Goal: Transaction & Acquisition: Download file/media

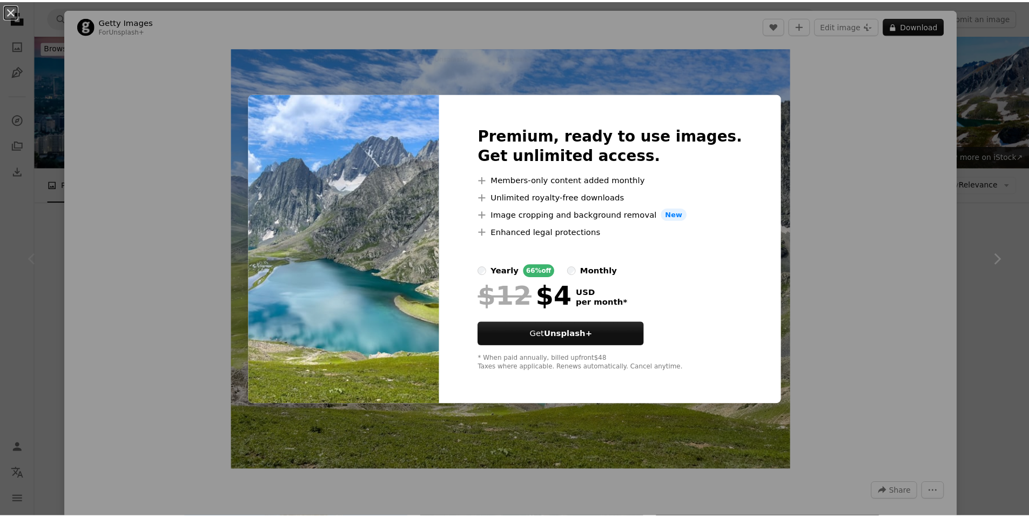
scroll to position [108, 0]
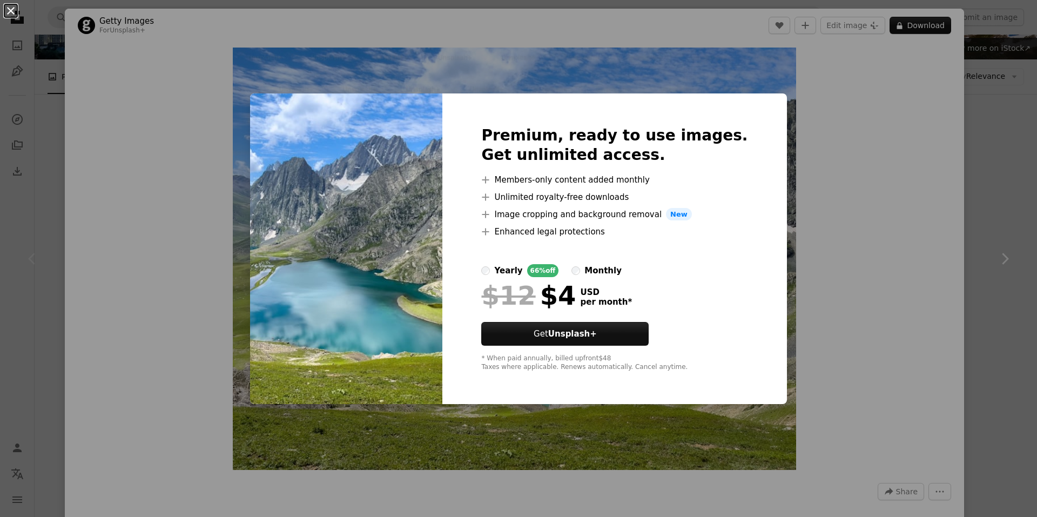
click at [9, 14] on button "An X shape" at bounding box center [10, 10] width 13 height 13
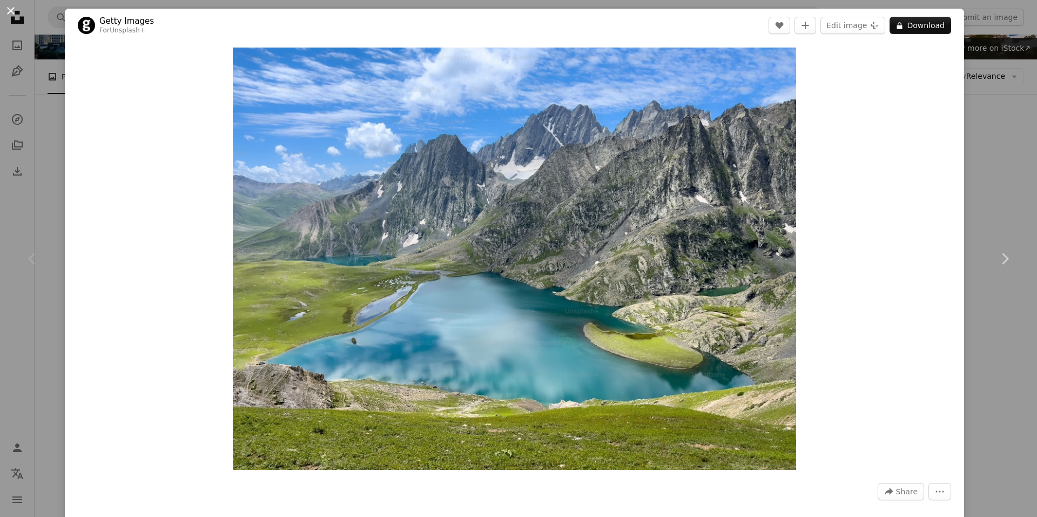
click at [17, 13] on button "An X shape" at bounding box center [10, 10] width 13 height 13
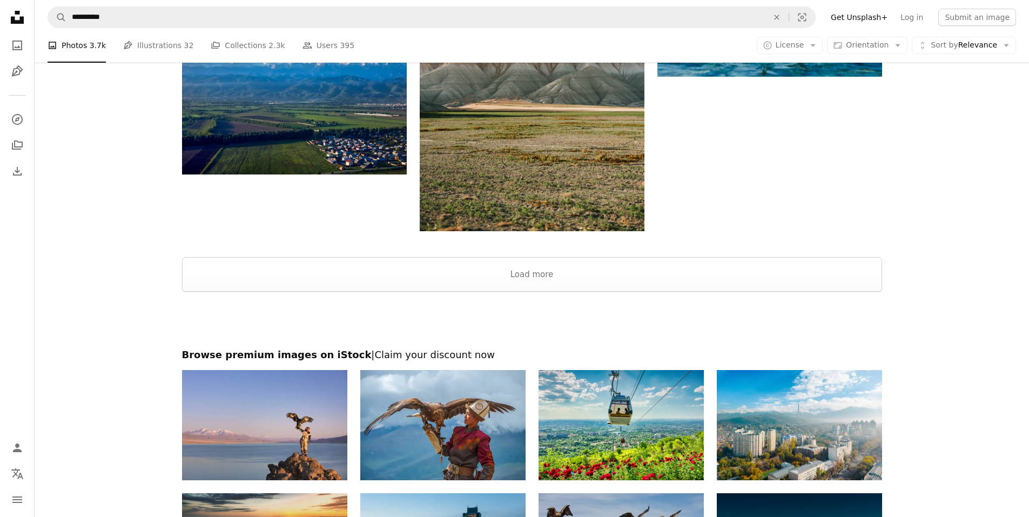
scroll to position [1452, 0]
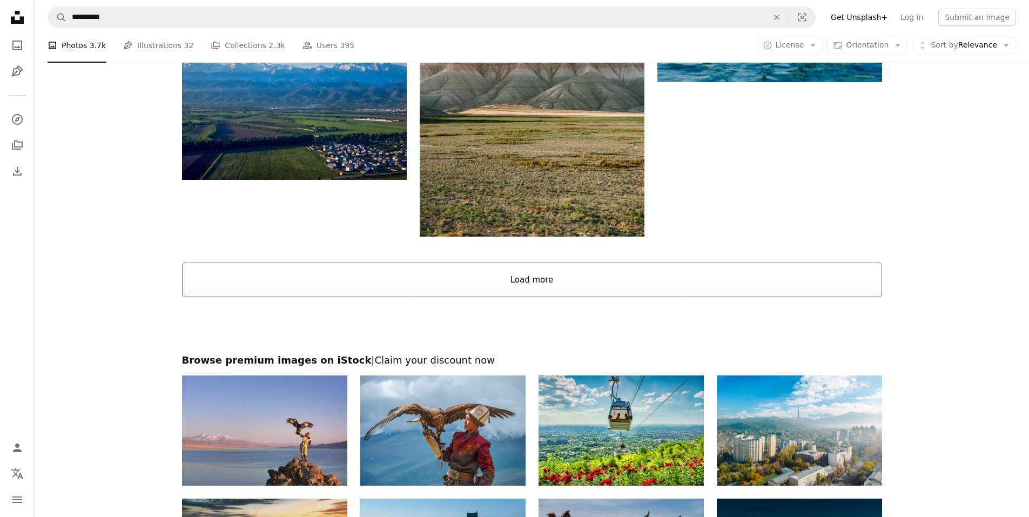
click at [547, 287] on button "Load more" at bounding box center [532, 279] width 700 height 35
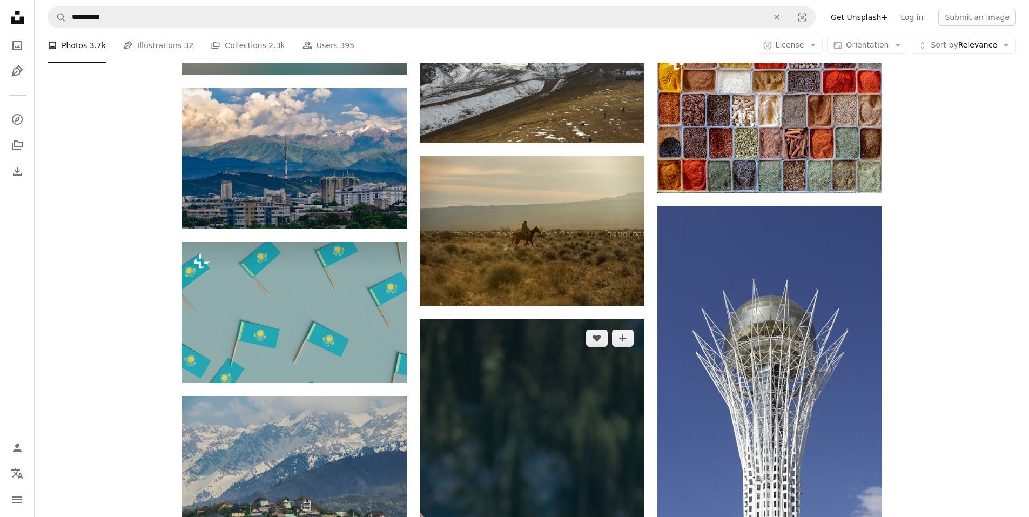
scroll to position [2154, 0]
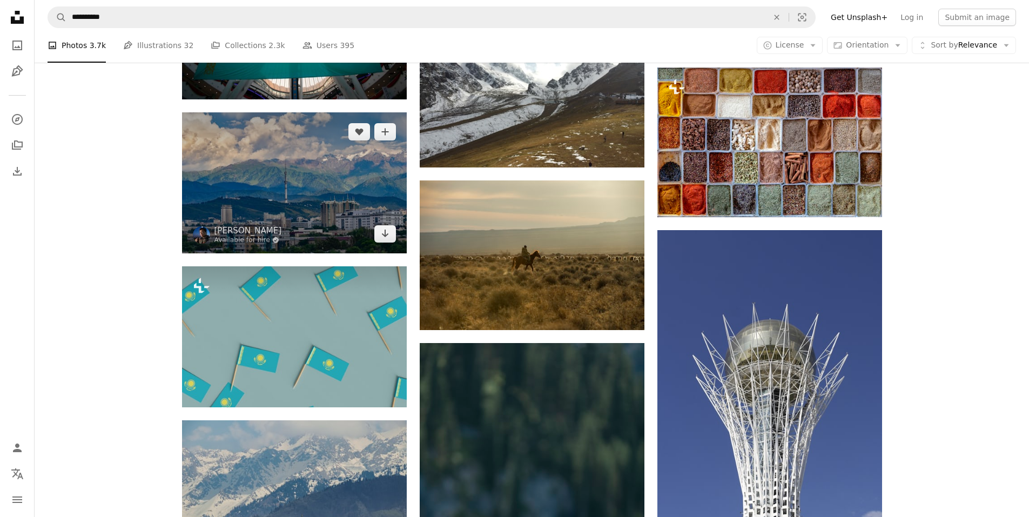
click at [291, 212] on img at bounding box center [294, 182] width 225 height 141
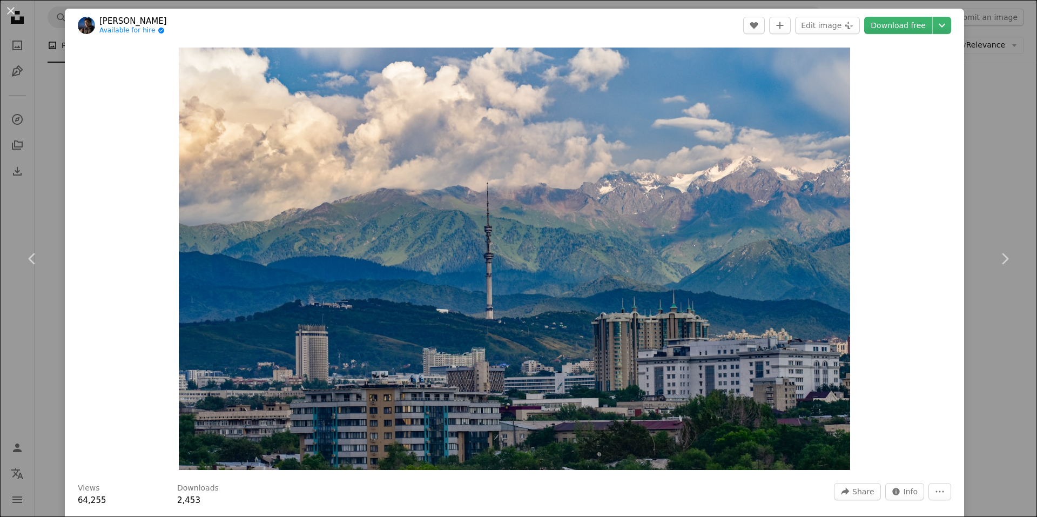
click at [995, 73] on div "An X shape Chevron left Chevron right [PERSON_NAME] Available for hire A checkm…" at bounding box center [518, 258] width 1037 height 517
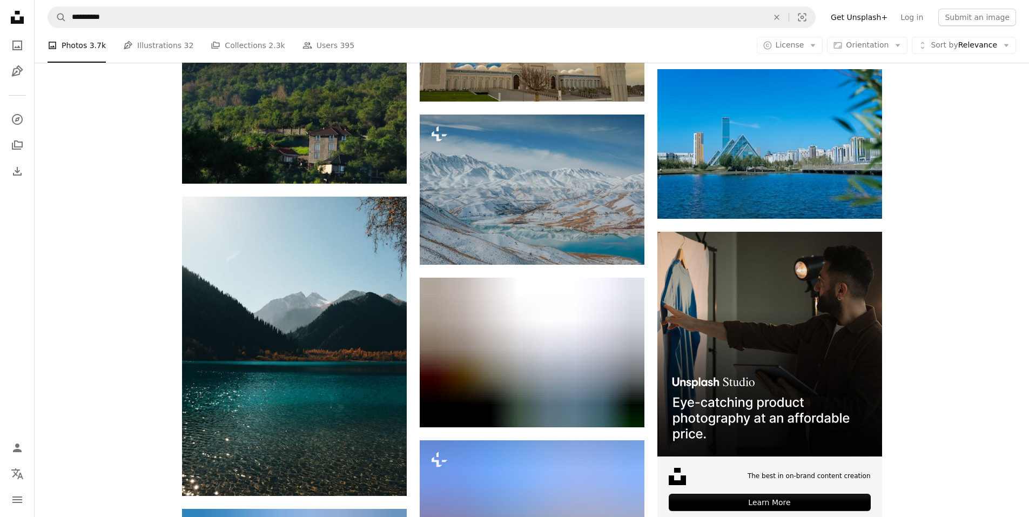
scroll to position [3072, 0]
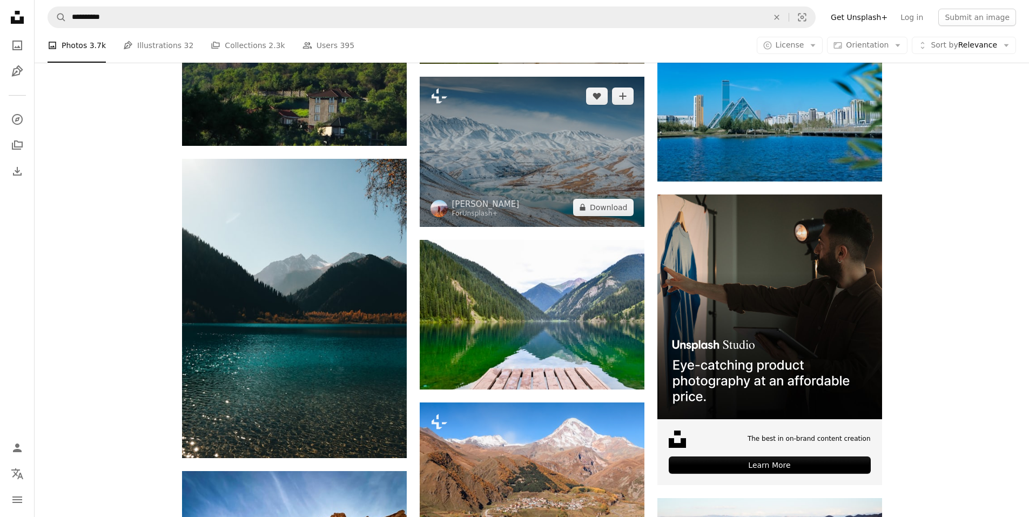
click at [554, 167] on img at bounding box center [532, 152] width 225 height 150
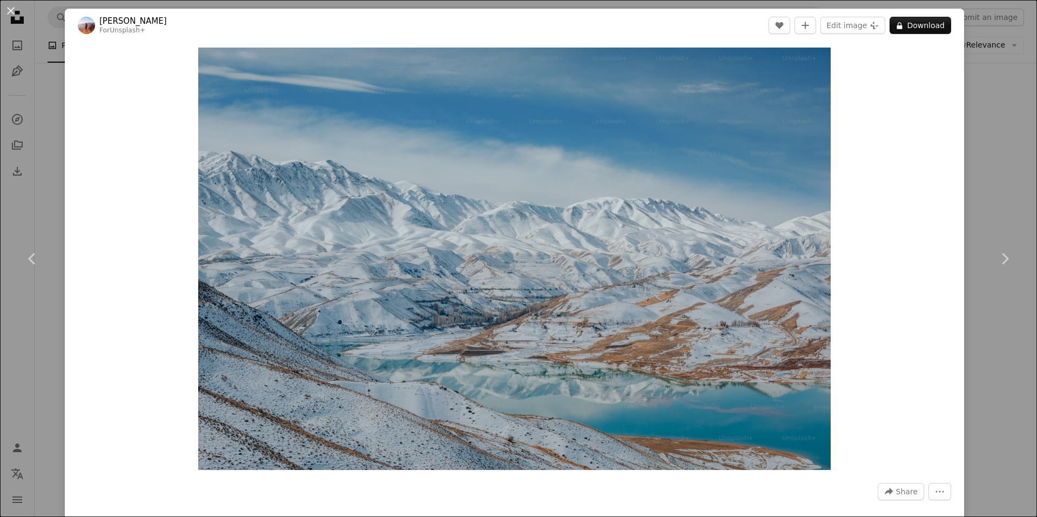
click at [969, 59] on div "An X shape Chevron left Chevron right [PERSON_NAME] For Unsplash+ A heart A plu…" at bounding box center [518, 258] width 1037 height 517
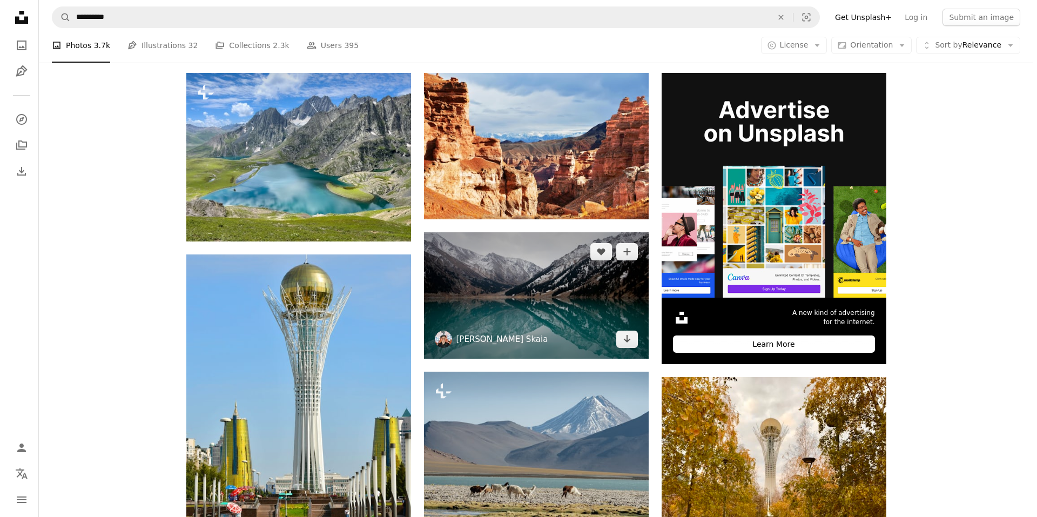
scroll to position [216, 0]
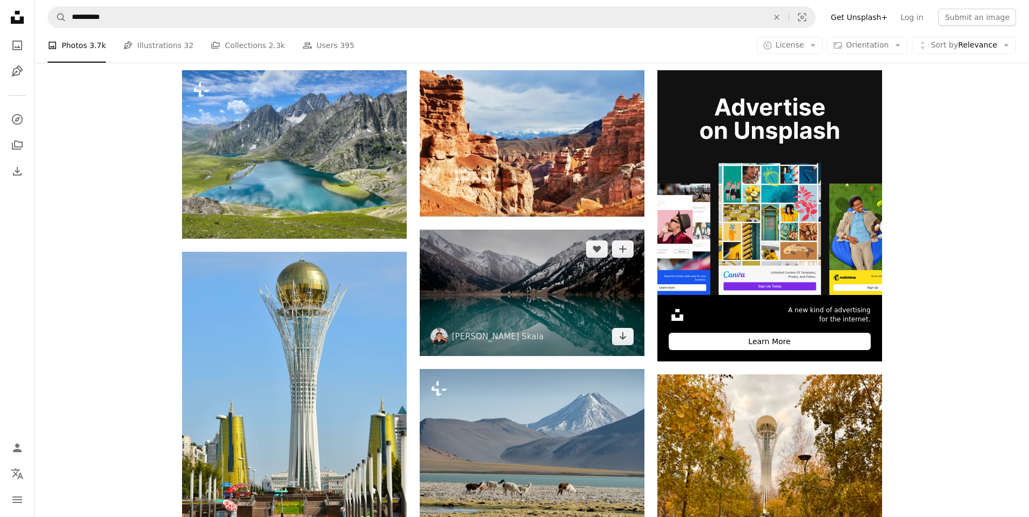
click at [574, 296] on img at bounding box center [532, 293] width 225 height 127
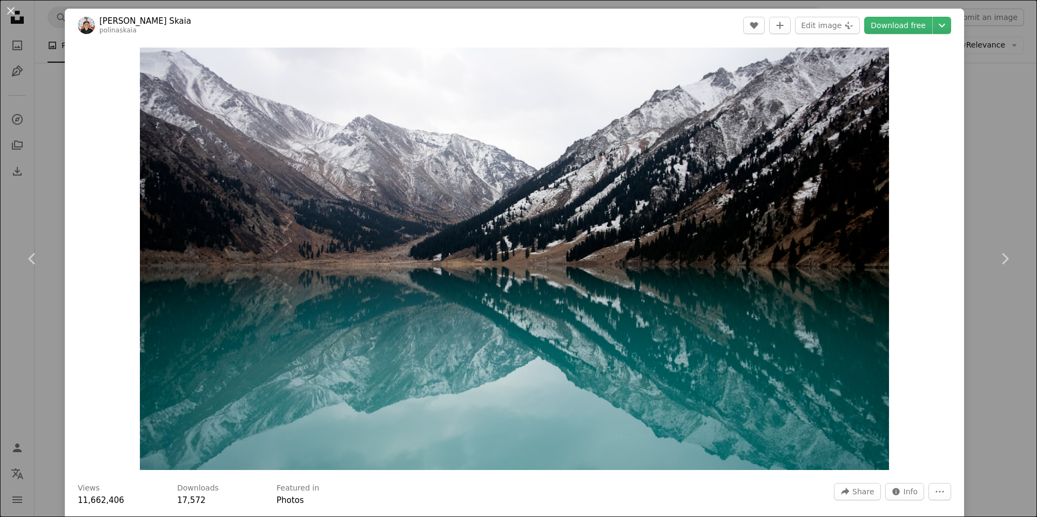
click at [978, 81] on div "An X shape Chevron left Chevron right [PERSON_NAME] Skaia polinaskaia A heart A…" at bounding box center [518, 258] width 1037 height 517
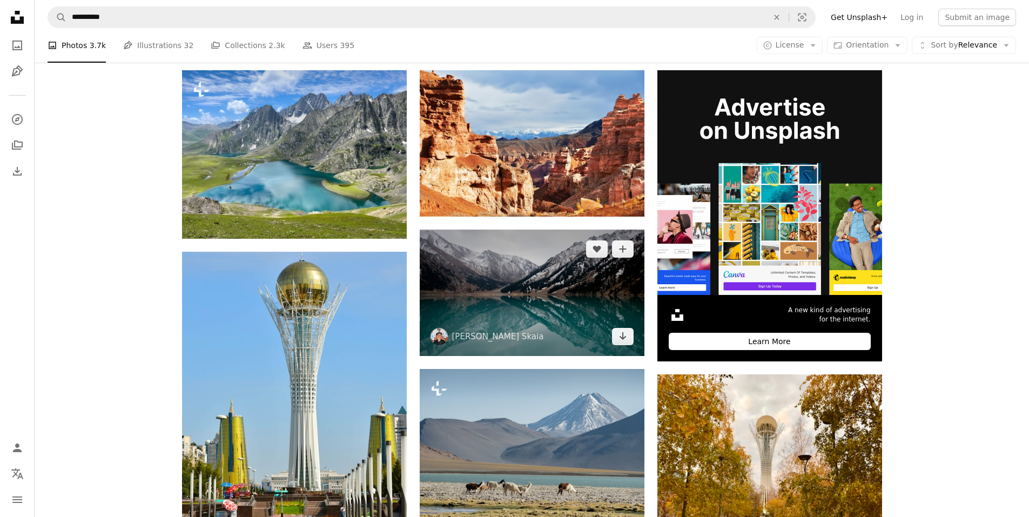
click at [548, 280] on img at bounding box center [532, 293] width 225 height 127
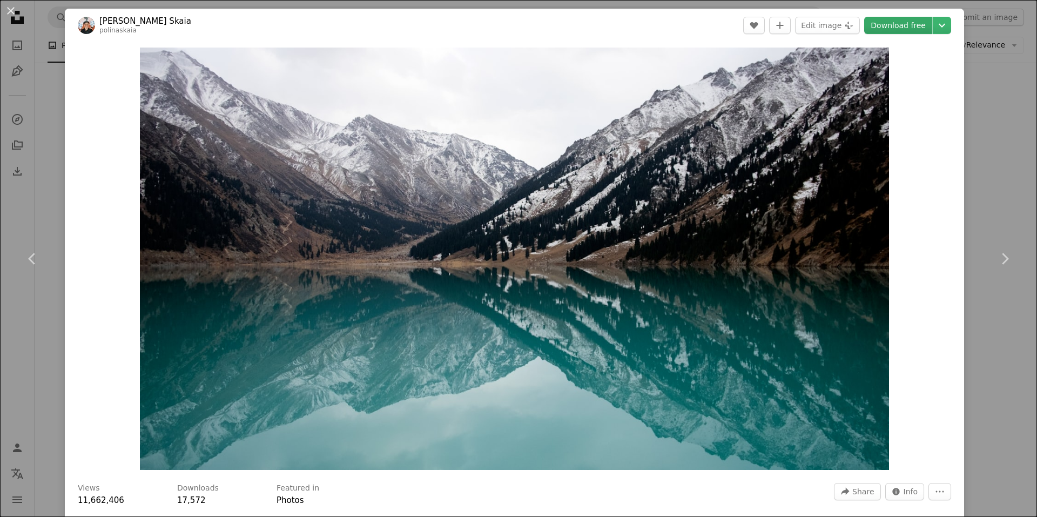
click at [915, 26] on link "Download free" at bounding box center [898, 25] width 68 height 17
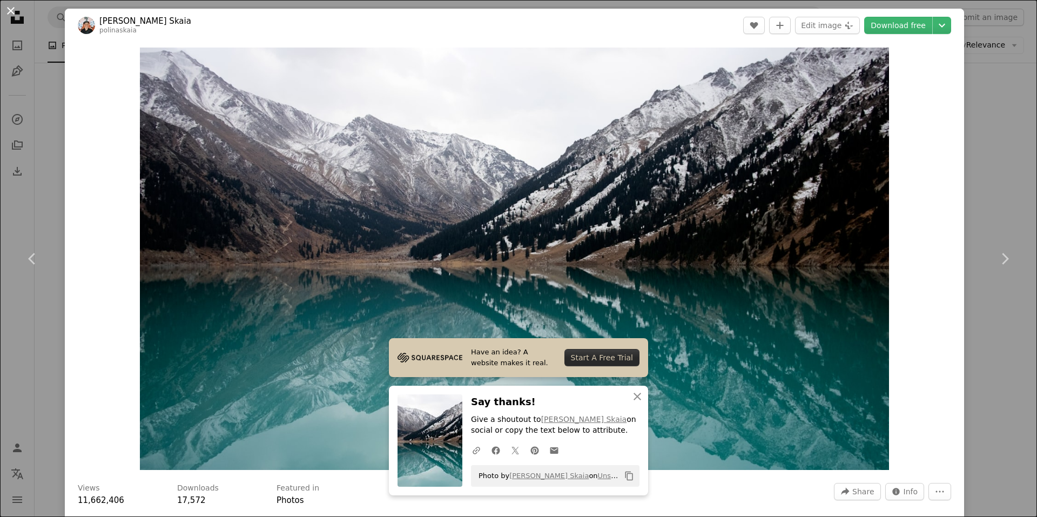
click at [4, 9] on button "An X shape" at bounding box center [10, 10] width 13 height 13
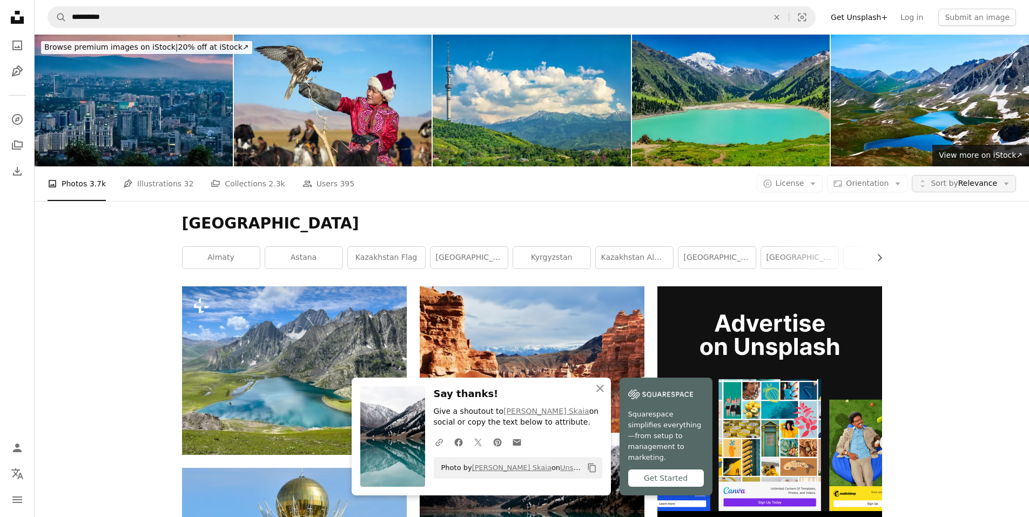
click at [994, 188] on span "Sort by Relevance" at bounding box center [964, 183] width 66 height 11
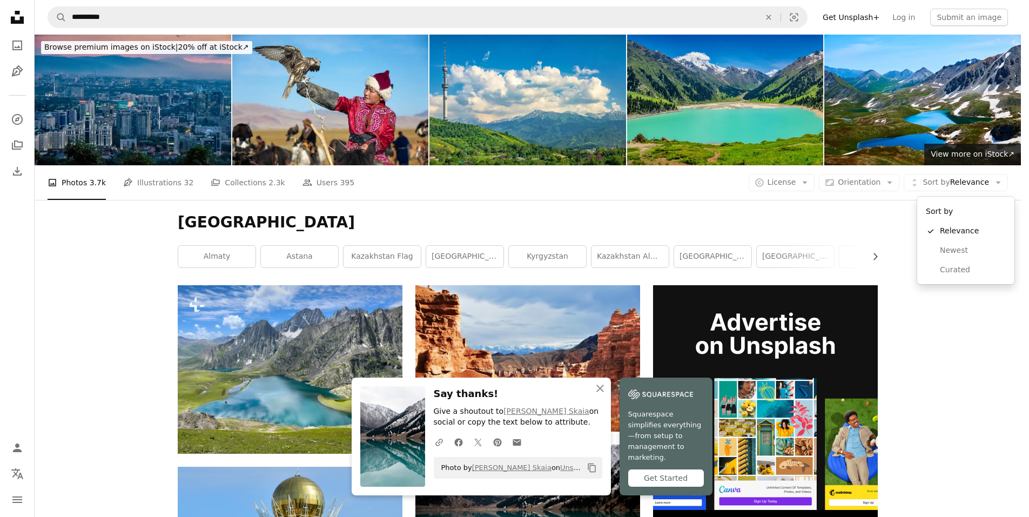
drag, startPoint x: 973, startPoint y: 331, endPoint x: 893, endPoint y: 303, distance: 85.2
click at [972, 331] on body "**********" at bounding box center [510, 258] width 1021 height 517
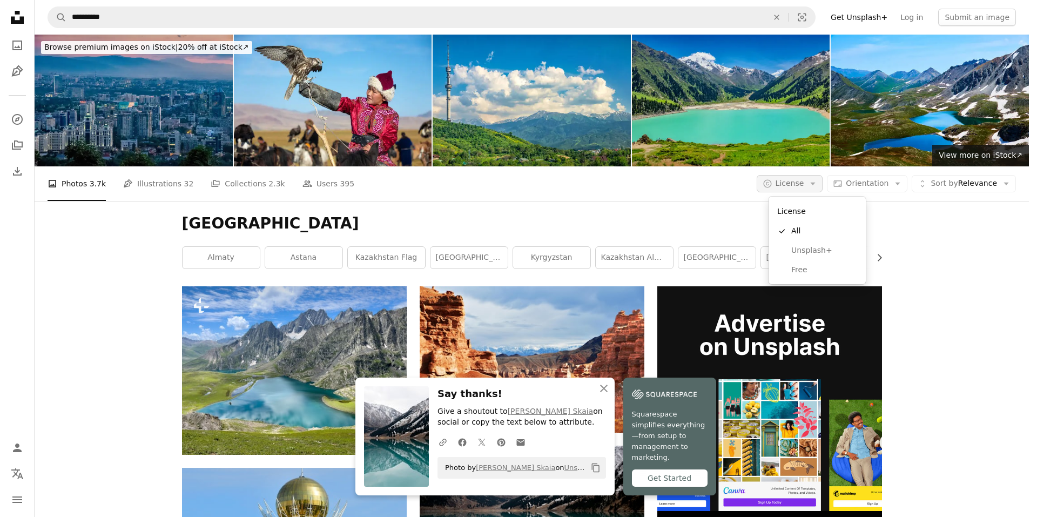
click at [804, 185] on span "License" at bounding box center [790, 183] width 29 height 9
click at [804, 262] on link "Free" at bounding box center [817, 269] width 89 height 19
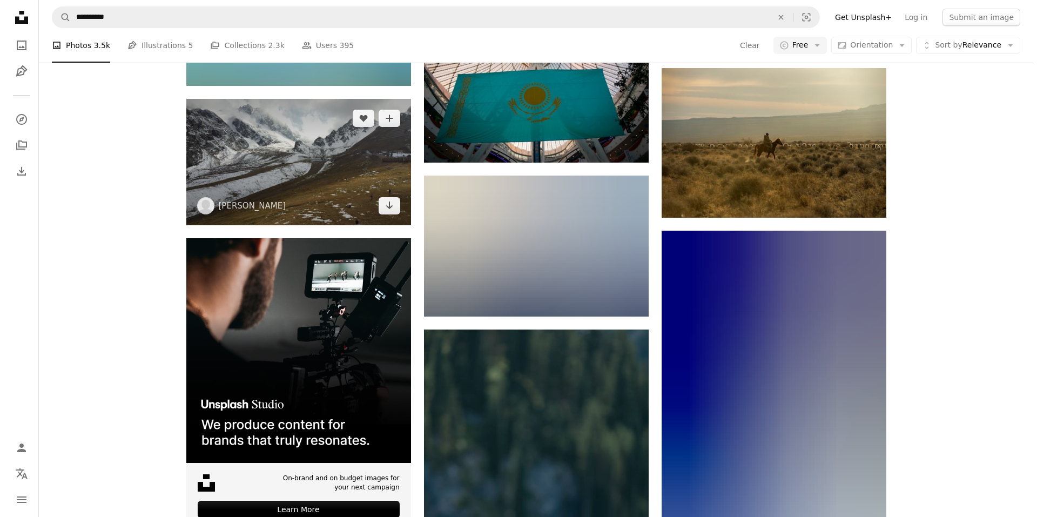
scroll to position [1512, 0]
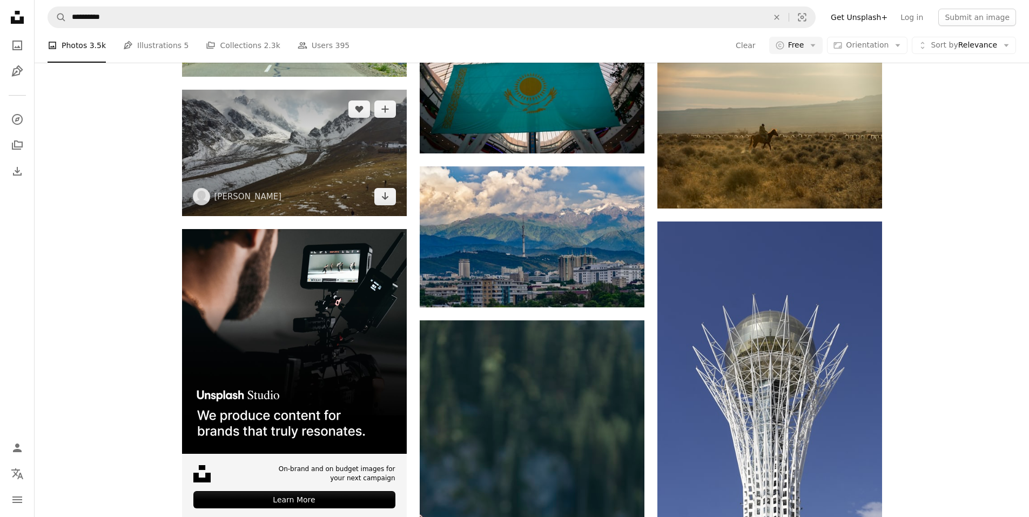
click at [298, 164] on img at bounding box center [294, 153] width 225 height 126
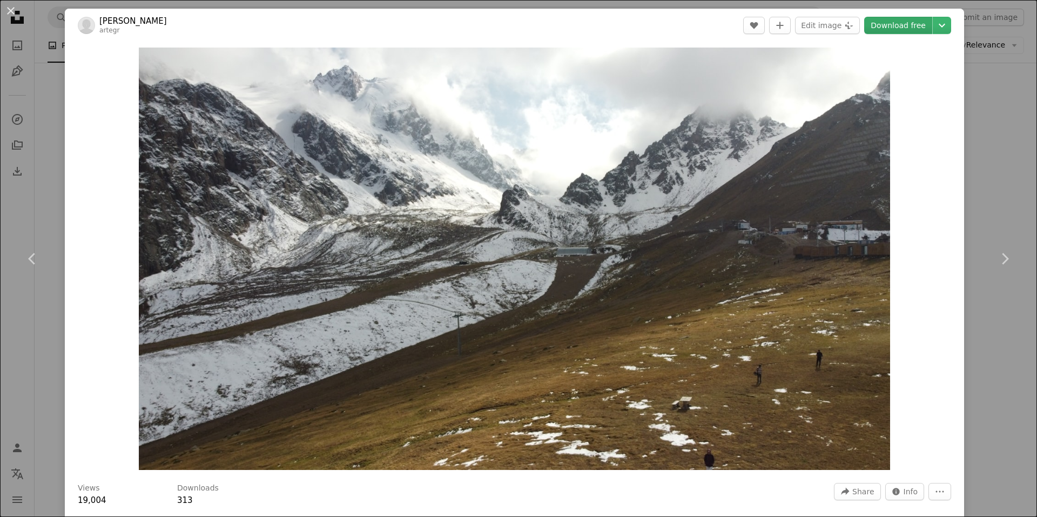
click at [884, 27] on link "Download free" at bounding box center [898, 25] width 68 height 17
